Goal: Task Accomplishment & Management: Manage account settings

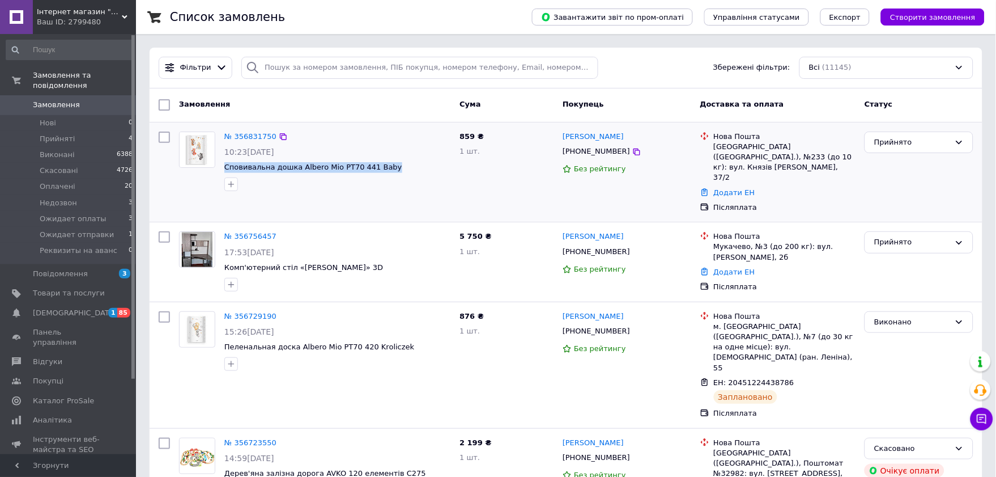
copy span "Сповивальна дошка Albero Mio PT70 441 Baby"
drag, startPoint x: 387, startPoint y: 167, endPoint x: 219, endPoint y: 165, distance: 167.8
click at [220, 165] on div "№ 356831750 10:23[DATE] Сповивальна дошка Albero Mio PT70 441 Baby" at bounding box center [337, 161] width 235 height 69
drag, startPoint x: 624, startPoint y: 151, endPoint x: 520, endPoint y: 104, distance: 114.1
click at [632, 151] on icon at bounding box center [636, 151] width 9 height 9
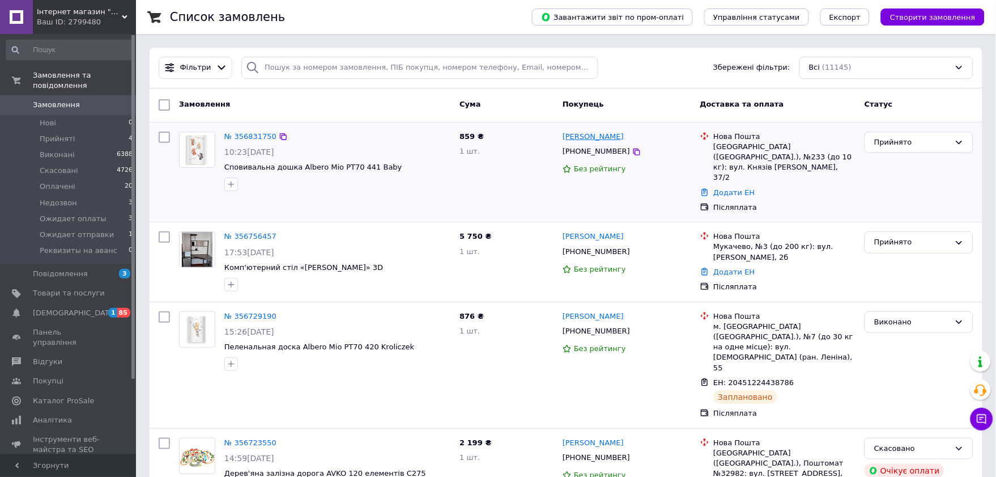
copy link "[PERSON_NAME]"
drag, startPoint x: 633, startPoint y: 137, endPoint x: 558, endPoint y: 130, distance: 75.1
click at [562, 134] on div "[PERSON_NAME]" at bounding box center [627, 136] width 130 height 13
copy div "[GEOGRAPHIC_DATA]"
drag, startPoint x: 728, startPoint y: 148, endPoint x: 712, endPoint y: 146, distance: 16.0
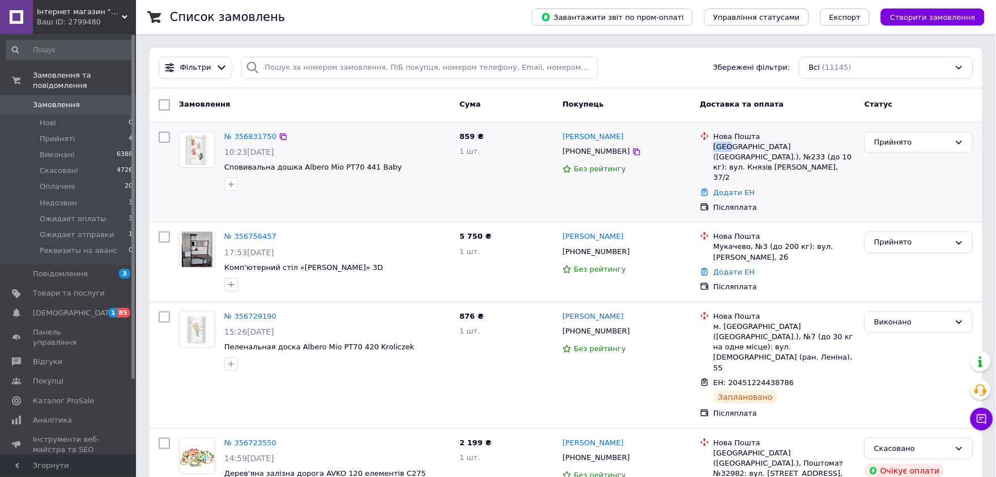
click at [712, 146] on div "Нова Пошта Київ ([GEOGRAPHIC_DATA].), №233 (до 10 кг): вул. Князів [PERSON_NAME…" at bounding box center [785, 157] width 147 height 52
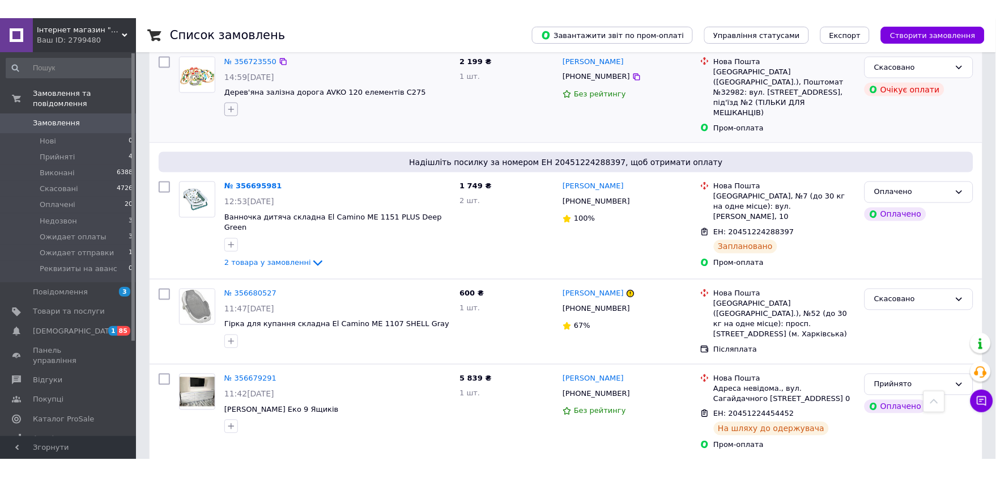
scroll to position [252, 0]
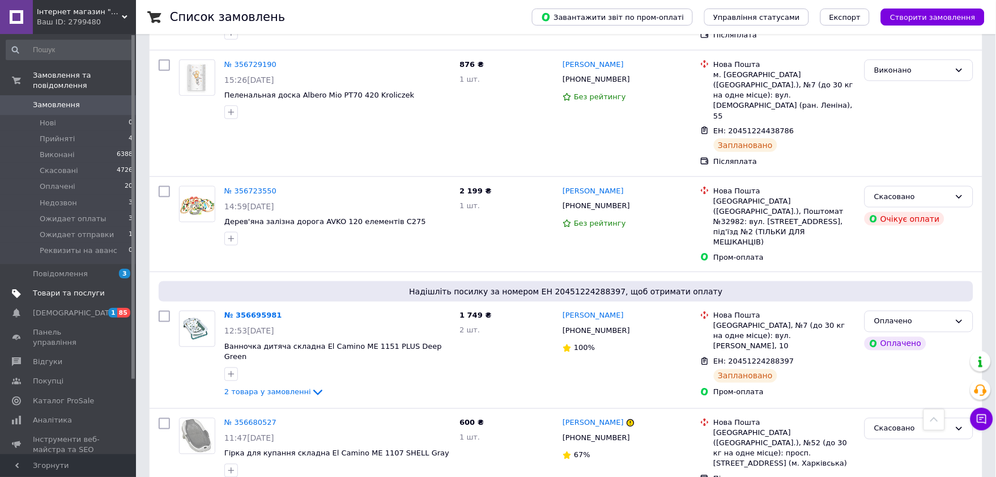
click at [65, 288] on span "Товари та послуги" at bounding box center [69, 293] width 72 height 10
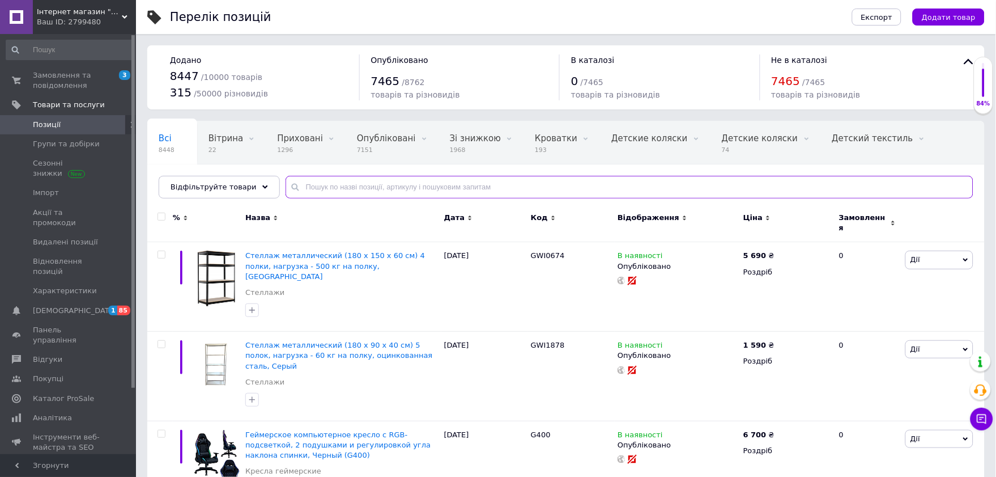
click at [360, 185] on input "text" at bounding box center [630, 187] width 688 height 23
paste input "ME 1078 VERSA [PERSON_NAME]"
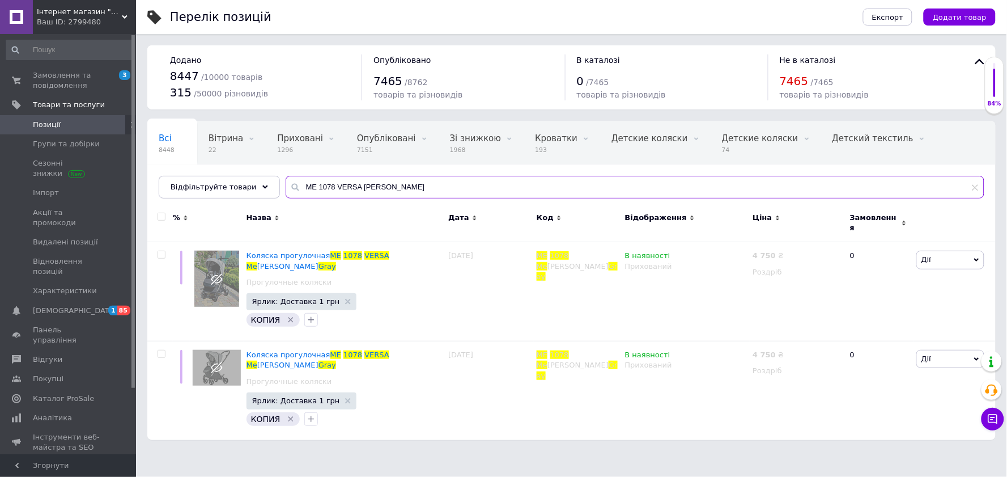
drag, startPoint x: 349, startPoint y: 188, endPoint x: 471, endPoint y: 202, distance: 122.7
click at [471, 198] on div "Всі 8448 Вітрина 22 Видалити Редагувати Приховані 1296 Видалити Редагувати Опуб…" at bounding box center [571, 160] width 848 height 78
type input "ME 1078 VERSA"
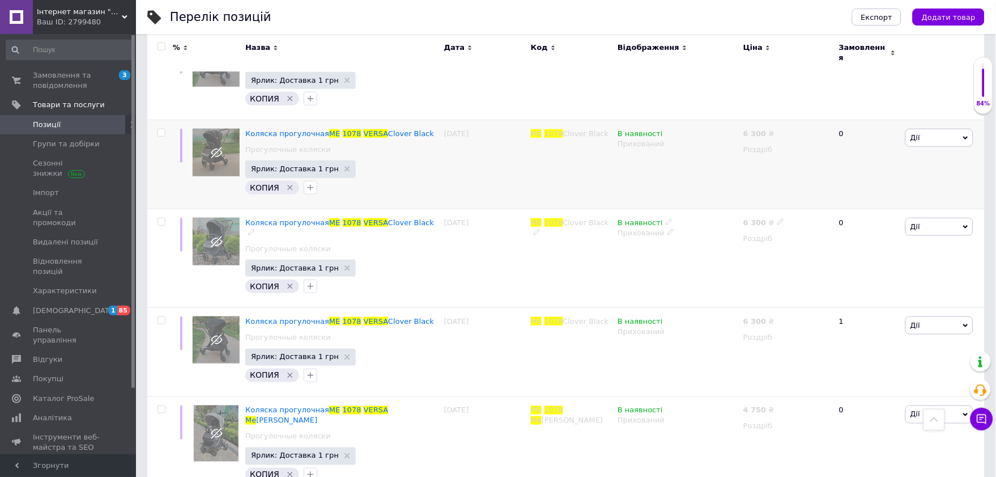
scroll to position [189, 0]
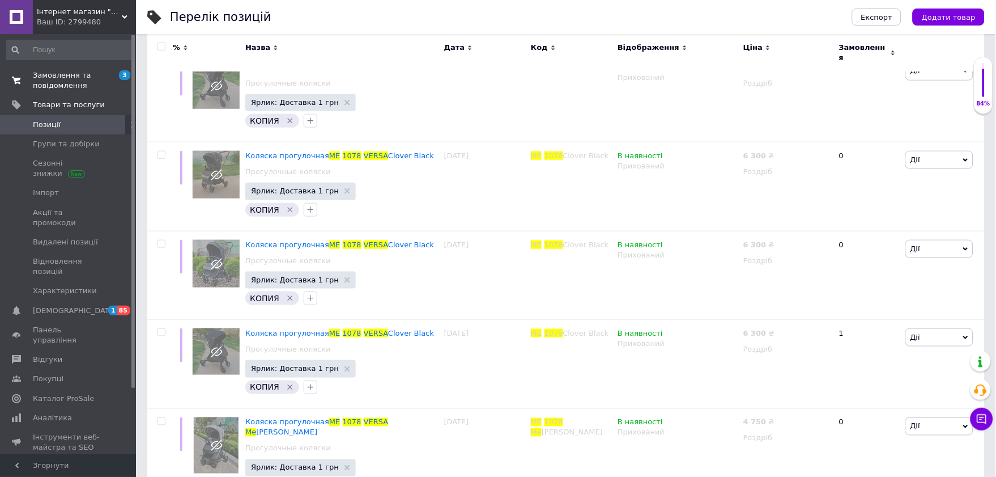
click at [75, 84] on span "Замовлення та повідомлення" at bounding box center [69, 80] width 72 height 20
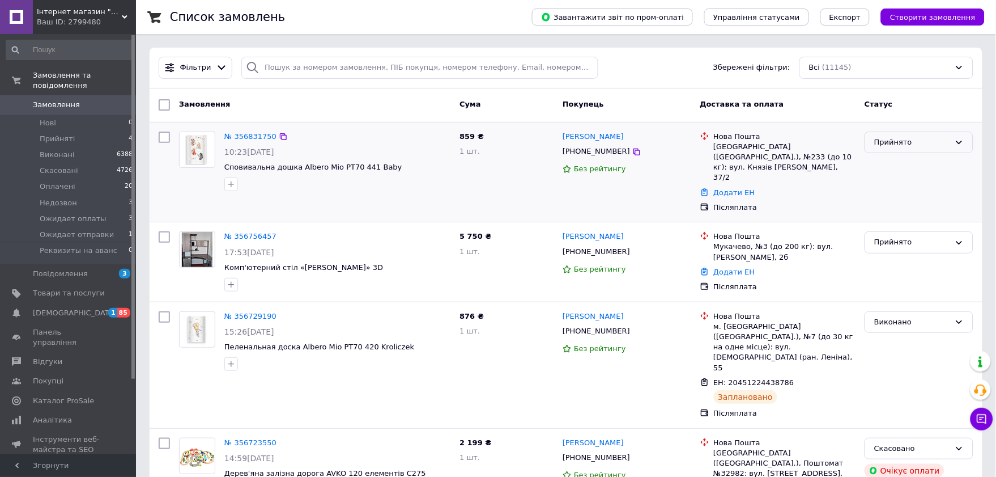
click at [954, 140] on div "Прийнято" at bounding box center [919, 142] width 109 height 22
click at [718, 188] on link "Додати ЕН" at bounding box center [734, 192] width 41 height 9
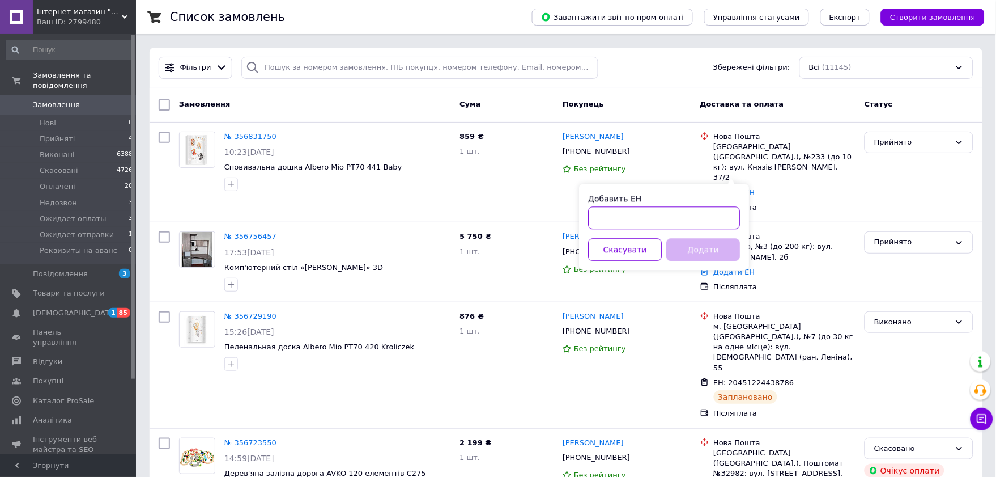
click at [712, 221] on input "Добавить ЕН" at bounding box center [664, 217] width 152 height 23
paste input "20451225286730"
type input "20451225286730"
click at [715, 250] on button "Додати" at bounding box center [704, 249] width 74 height 23
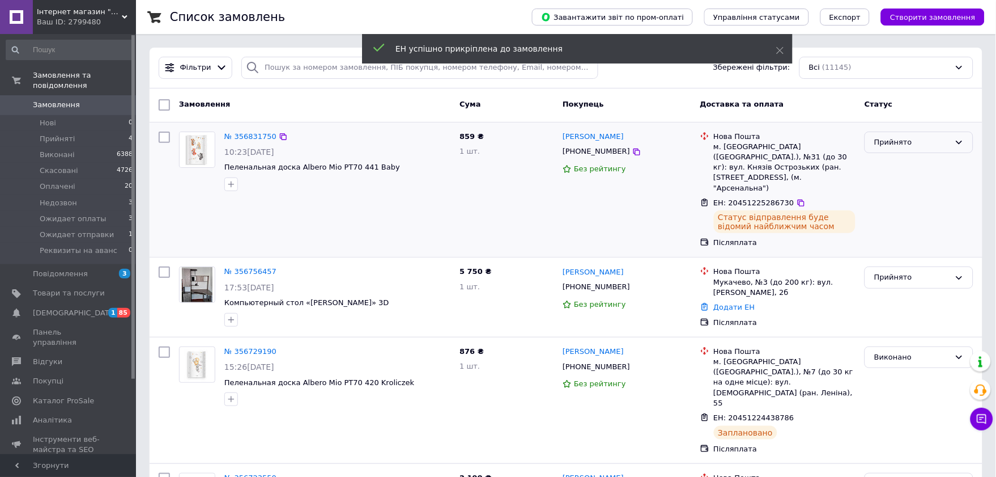
click at [949, 153] on div "Прийнято" at bounding box center [919, 142] width 109 height 22
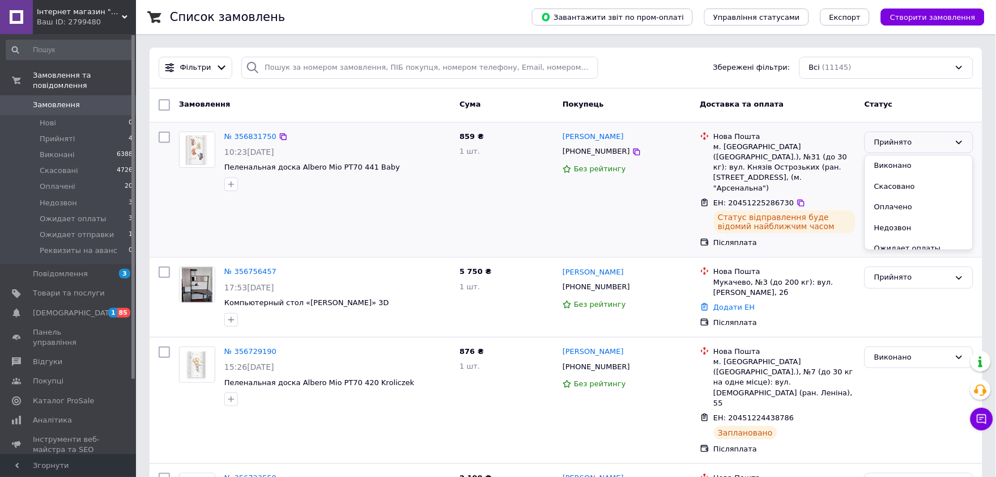
click at [920, 168] on li "Виконано" at bounding box center [919, 165] width 108 height 21
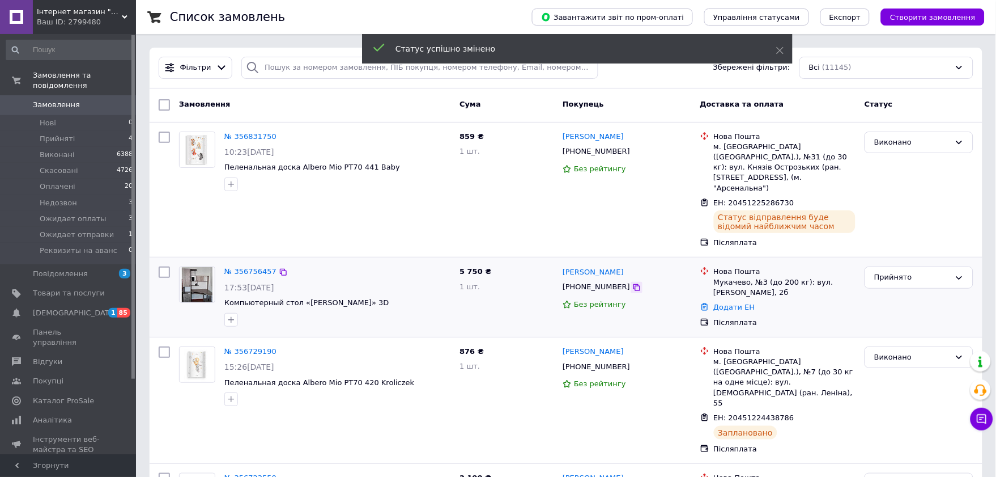
click at [632, 283] on icon at bounding box center [636, 287] width 9 height 9
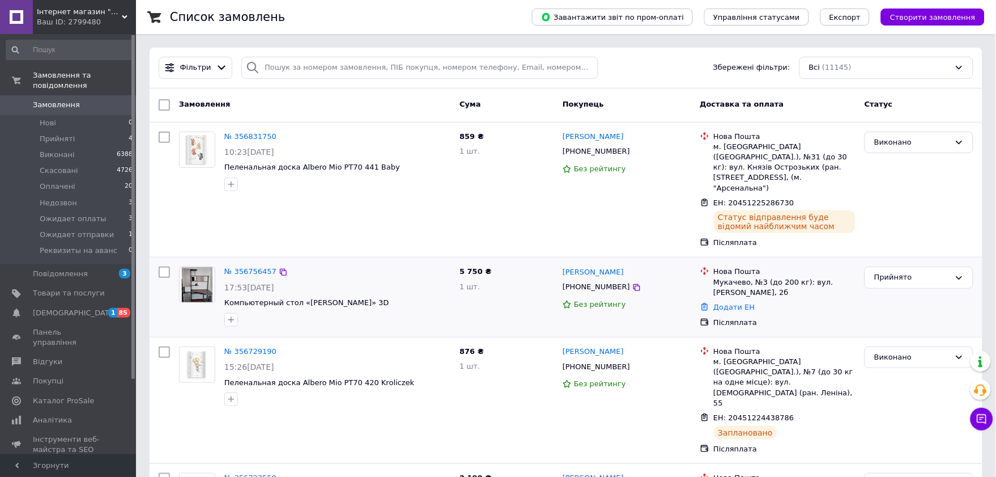
click at [151, 288] on div "№ 356756457 17:53[DATE] Компьютерный стол «[PERSON_NAME]» 3D 5 750 ₴ 1 шт. [PER…" at bounding box center [566, 296] width 833 height 79
click at [632, 283] on icon at bounding box center [636, 287] width 9 height 9
click at [190, 206] on div "№ 356831750 10:23[DATE] Пеленальная доcка Albero Mio PT70 441 Baby" at bounding box center [315, 190] width 281 height 126
click at [634, 284] on icon at bounding box center [637, 287] width 7 height 7
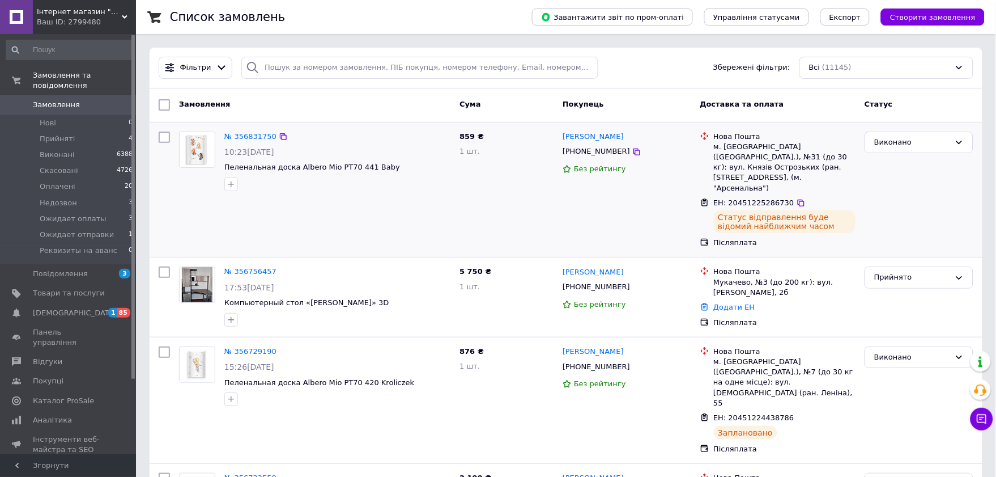
click at [173, 191] on div at bounding box center [164, 190] width 20 height 126
click at [244, 267] on link "№ 356756457" at bounding box center [250, 271] width 52 height 9
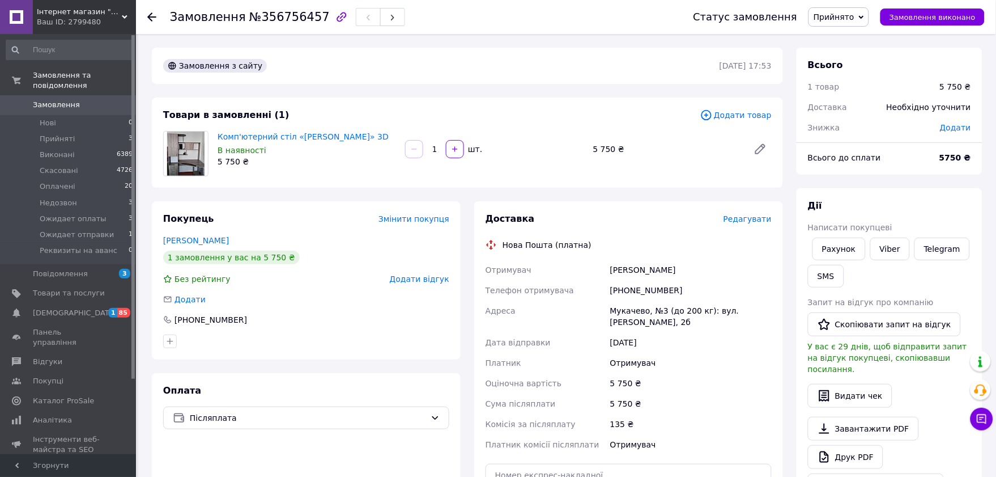
click at [163, 202] on div "Покупець Змінити покупця [PERSON_NAME] 1 замовлення у вас на 5 750 ₴ Без рейтин…" at bounding box center [306, 280] width 309 height 158
click at [88, 100] on span "Замовлення" at bounding box center [69, 105] width 72 height 10
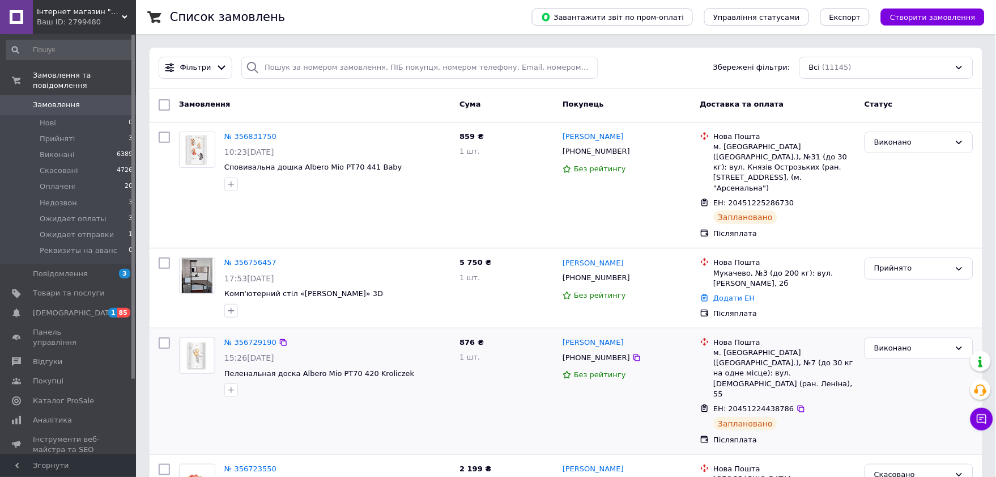
click at [153, 349] on div "№ 356729190 15:26[DATE] Пеленальная доcка Albero Mio PT70 420 Kroliczek 876 ₴ 1…" at bounding box center [566, 391] width 833 height 126
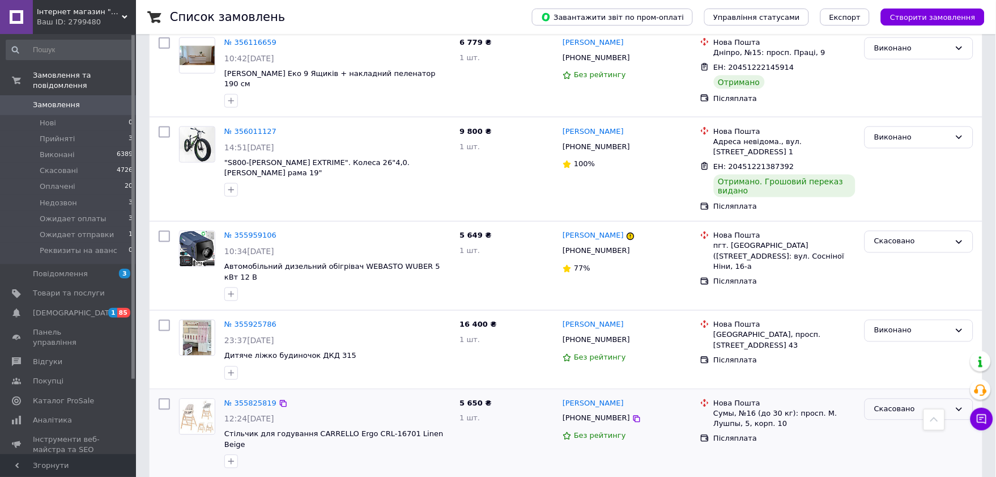
scroll to position [1487, 0]
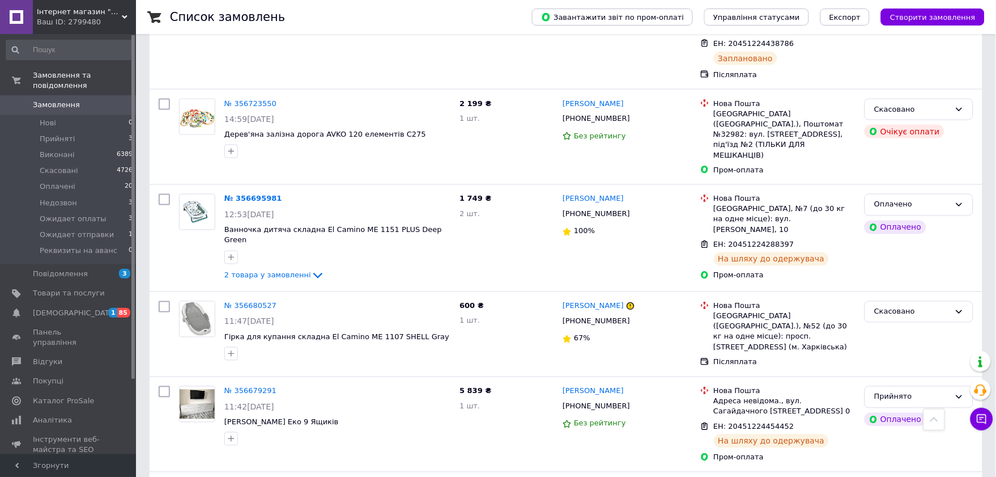
scroll to position [291, 0]
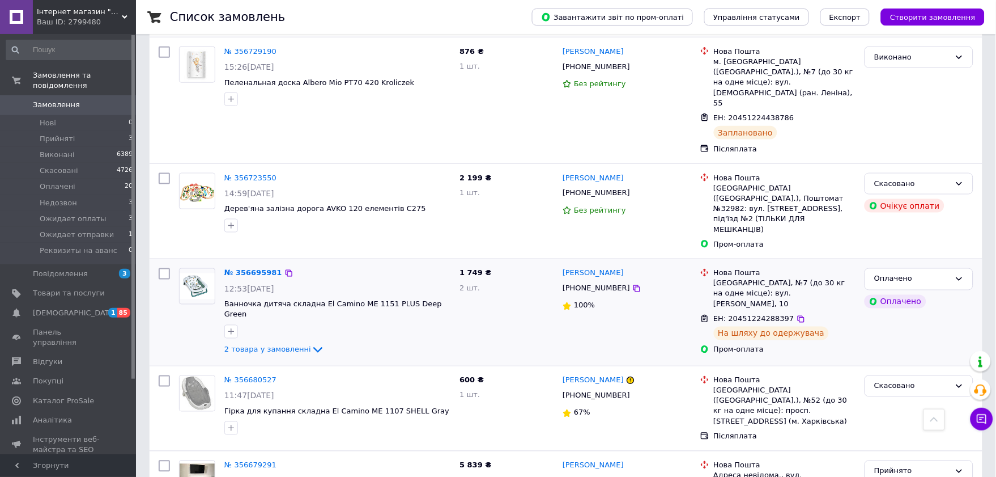
click at [171, 273] on div at bounding box center [164, 312] width 20 height 97
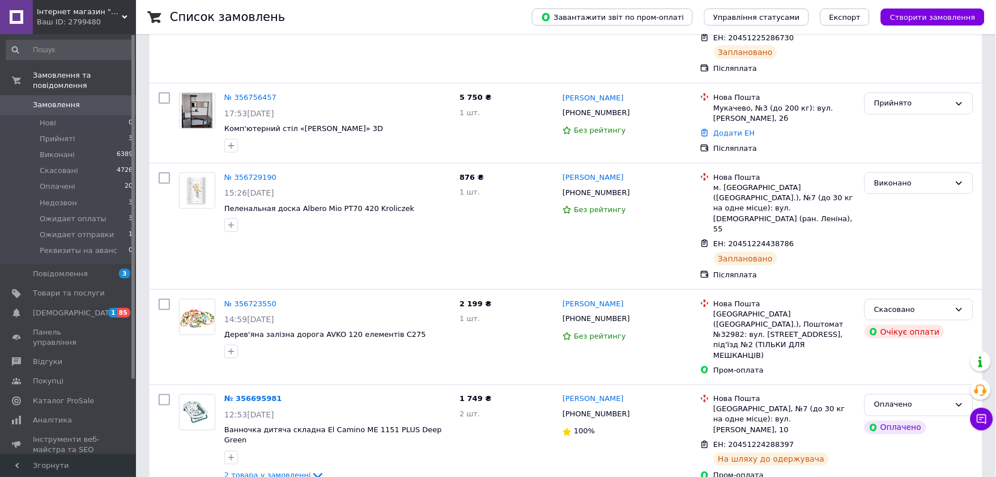
scroll to position [0, 0]
